Goal: Download file/media

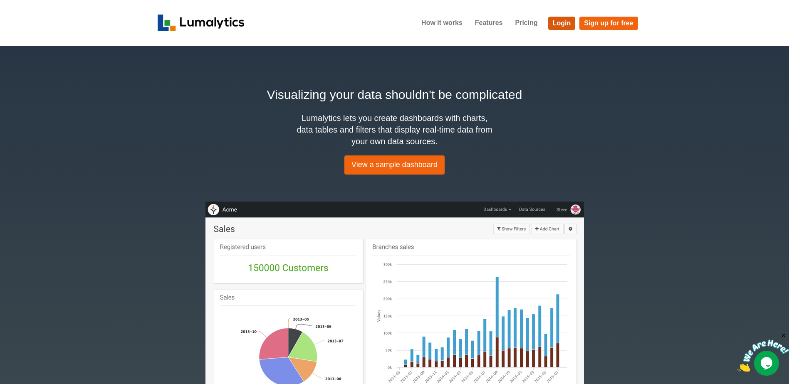
click at [563, 22] on link "Login" at bounding box center [561, 23] width 27 height 13
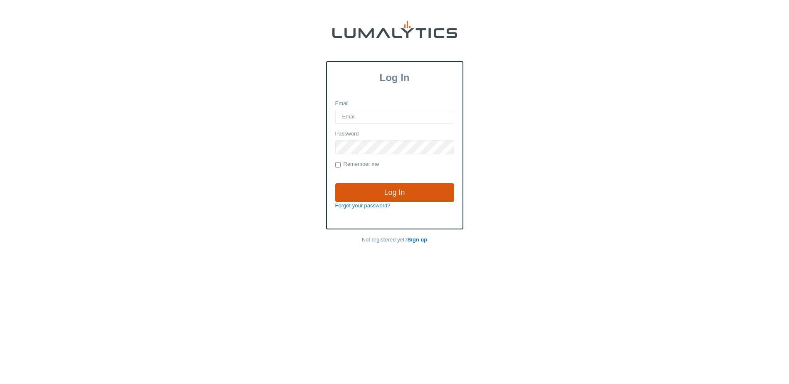
type input "[EMAIL_ADDRESS][DOMAIN_NAME]"
click at [410, 194] on input "Log In" at bounding box center [394, 192] width 119 height 19
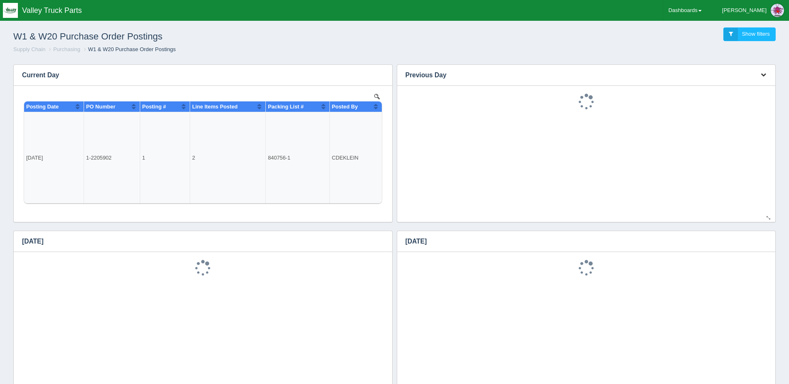
click at [763, 72] on icon "button" at bounding box center [762, 74] width 5 height 5
click at [378, 237] on button "button" at bounding box center [380, 241] width 11 height 13
click at [363, 251] on link "Download CSV" at bounding box center [352, 254] width 67 height 12
click at [763, 71] on button "button" at bounding box center [763, 75] width 11 height 13
click at [754, 84] on link "Download CSV" at bounding box center [735, 87] width 67 height 12
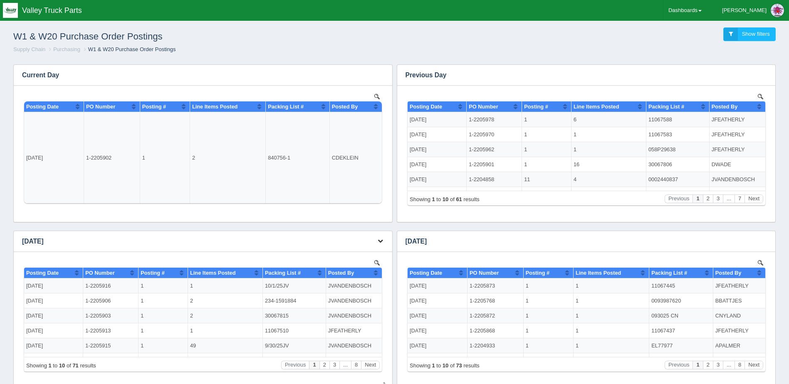
click at [379, 236] on button "button" at bounding box center [380, 241] width 11 height 13
click at [359, 252] on link "Download CSV" at bounding box center [352, 254] width 67 height 12
click at [506, 37] on div "W1 & W20 Purchase Order Postings Show filters" at bounding box center [394, 34] width 775 height 22
